Goal: Transaction & Acquisition: Purchase product/service

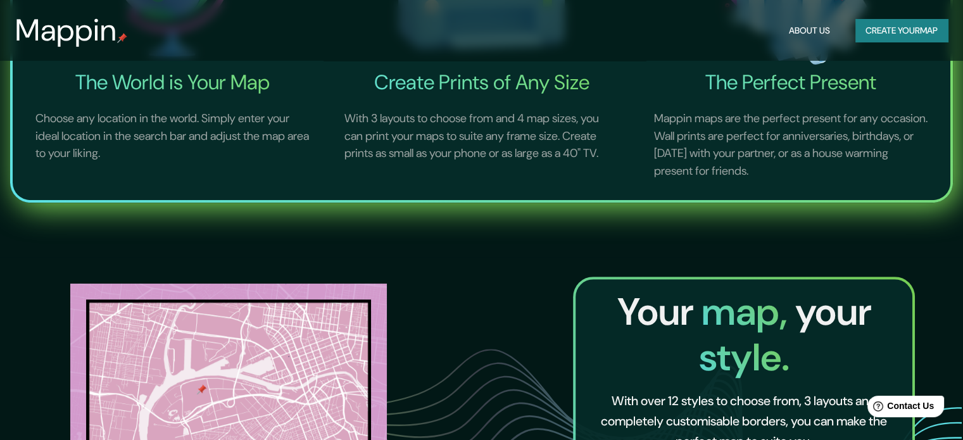
scroll to position [633, 0]
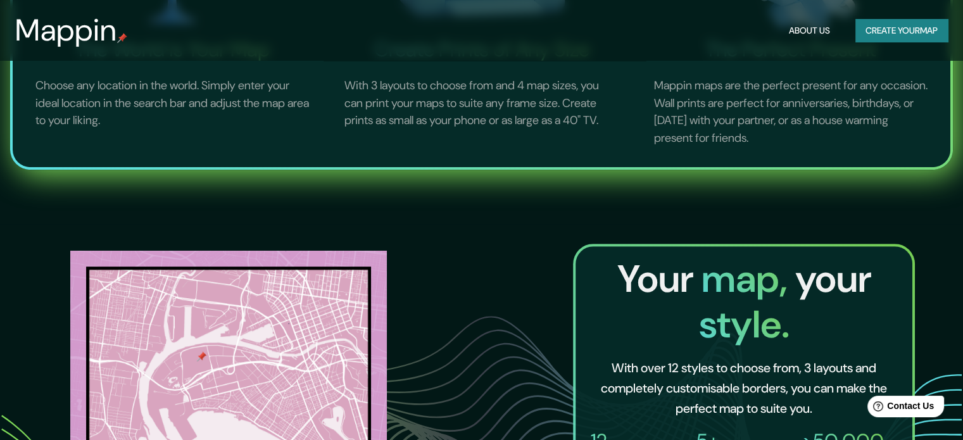
click at [875, 32] on button "Create your map" at bounding box center [902, 30] width 92 height 23
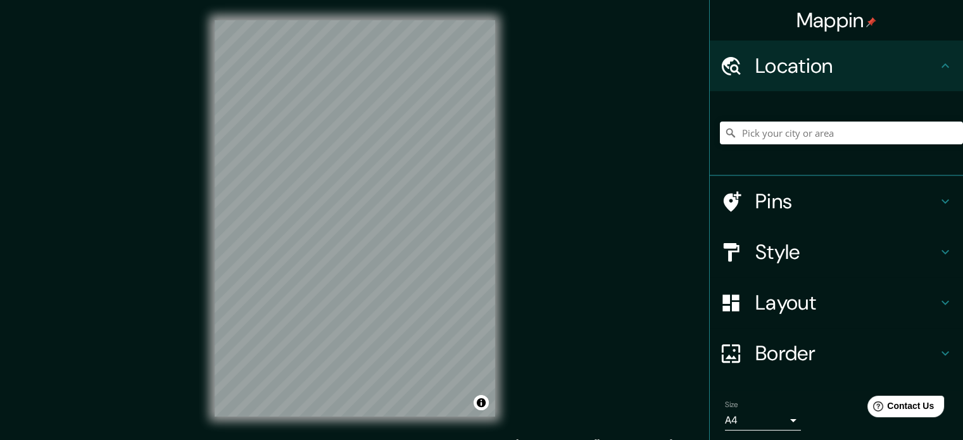
click at [807, 196] on h4 "Pins" at bounding box center [846, 201] width 182 height 25
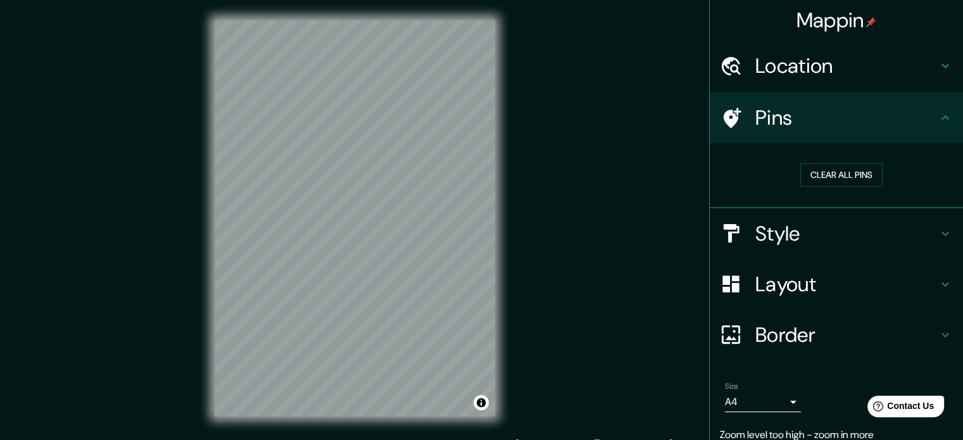
click at [814, 68] on h4 "Location" at bounding box center [846, 65] width 182 height 25
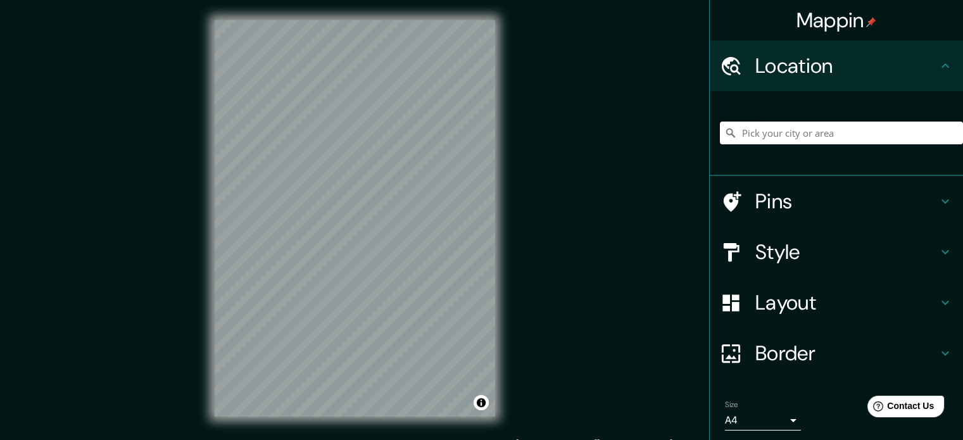
click at [795, 135] on input "Pick your city or area" at bounding box center [841, 133] width 243 height 23
type input "V"
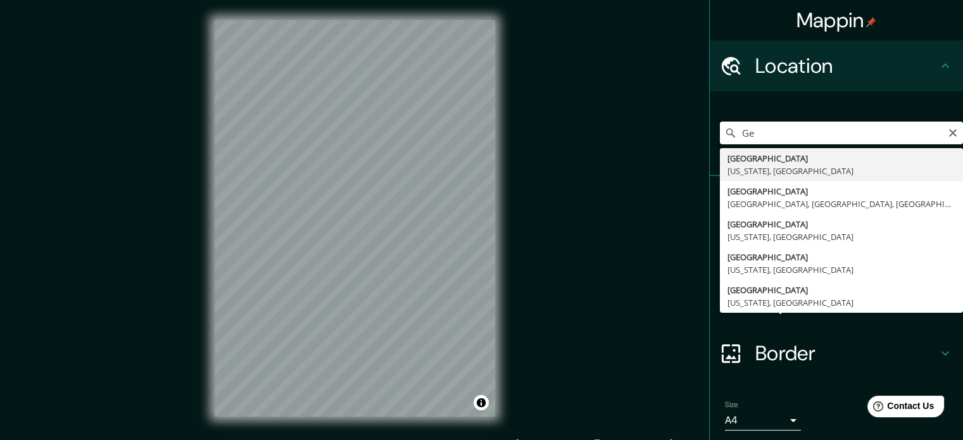
type input "G"
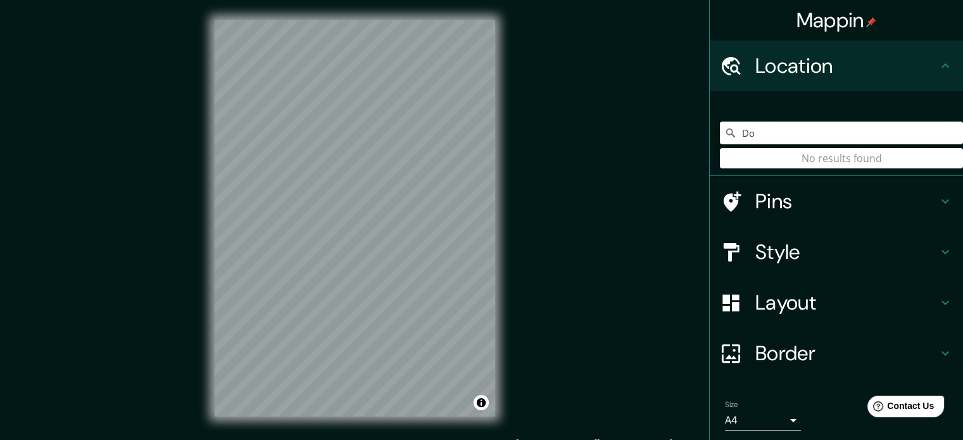
type input "D"
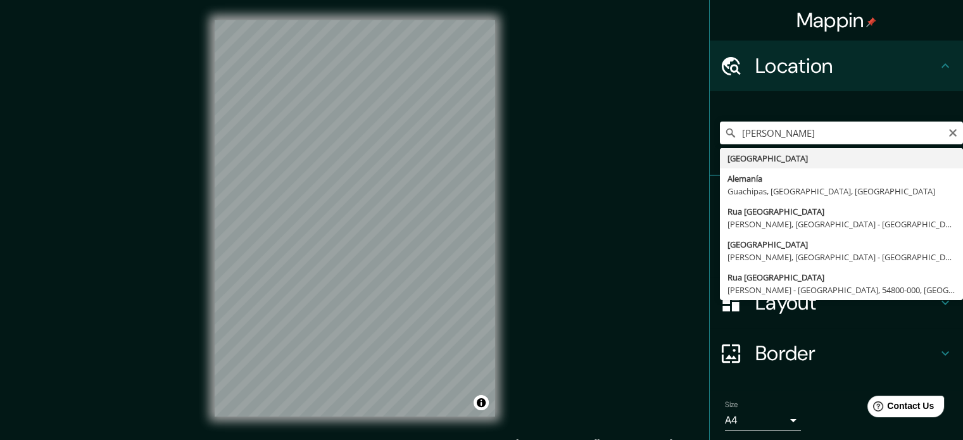
type input "[GEOGRAPHIC_DATA]"
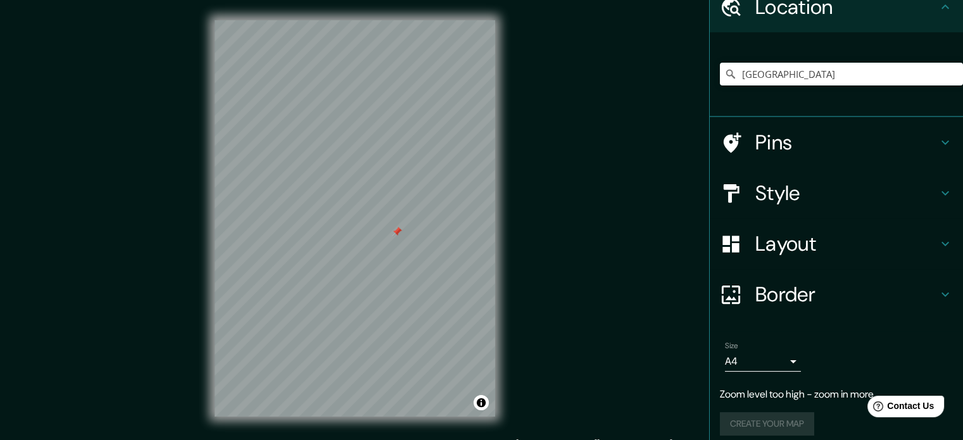
scroll to position [68, 0]
